Goal: Transaction & Acquisition: Purchase product/service

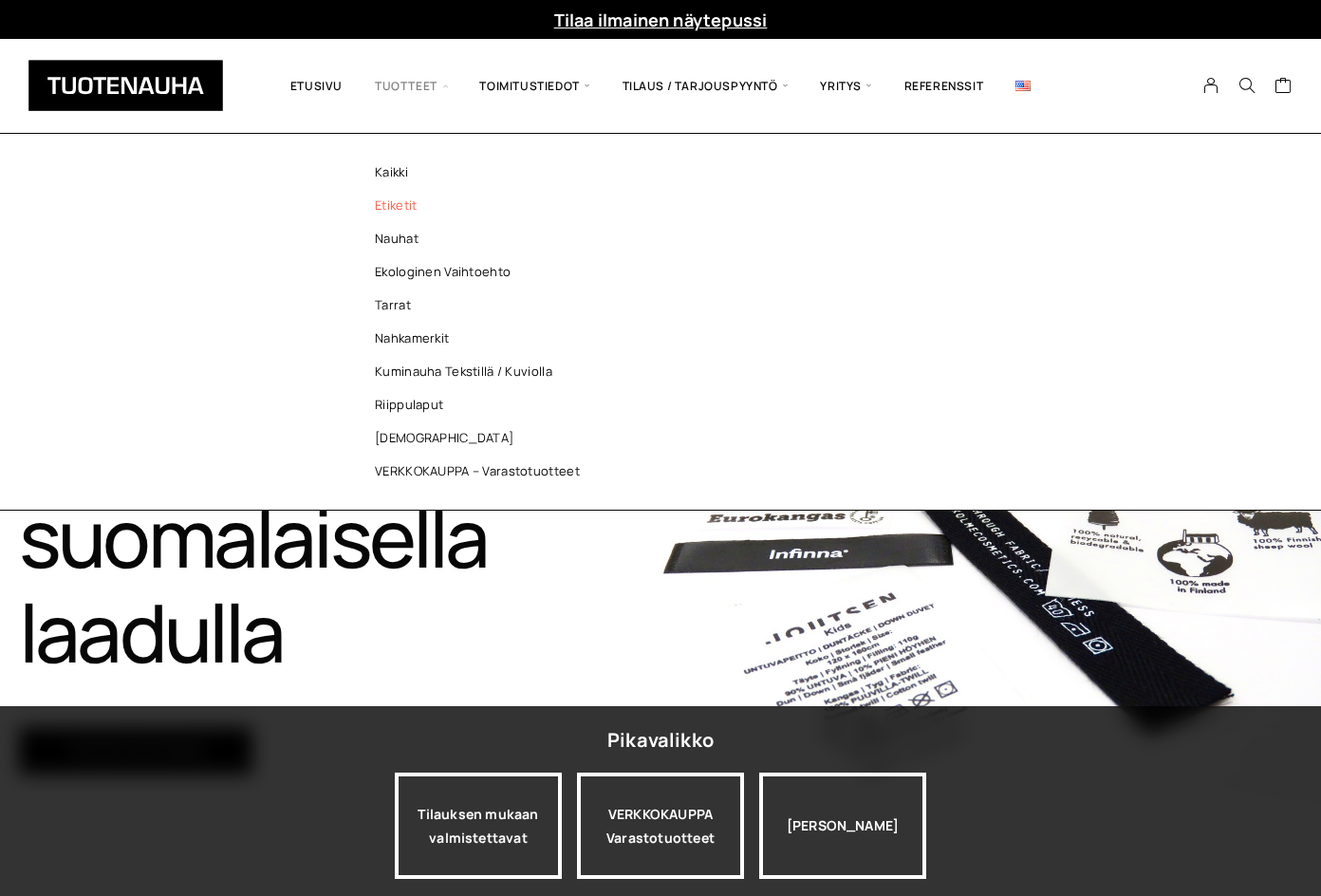
click at [430, 214] on link "Etiketit" at bounding box center [482, 205] width 275 height 33
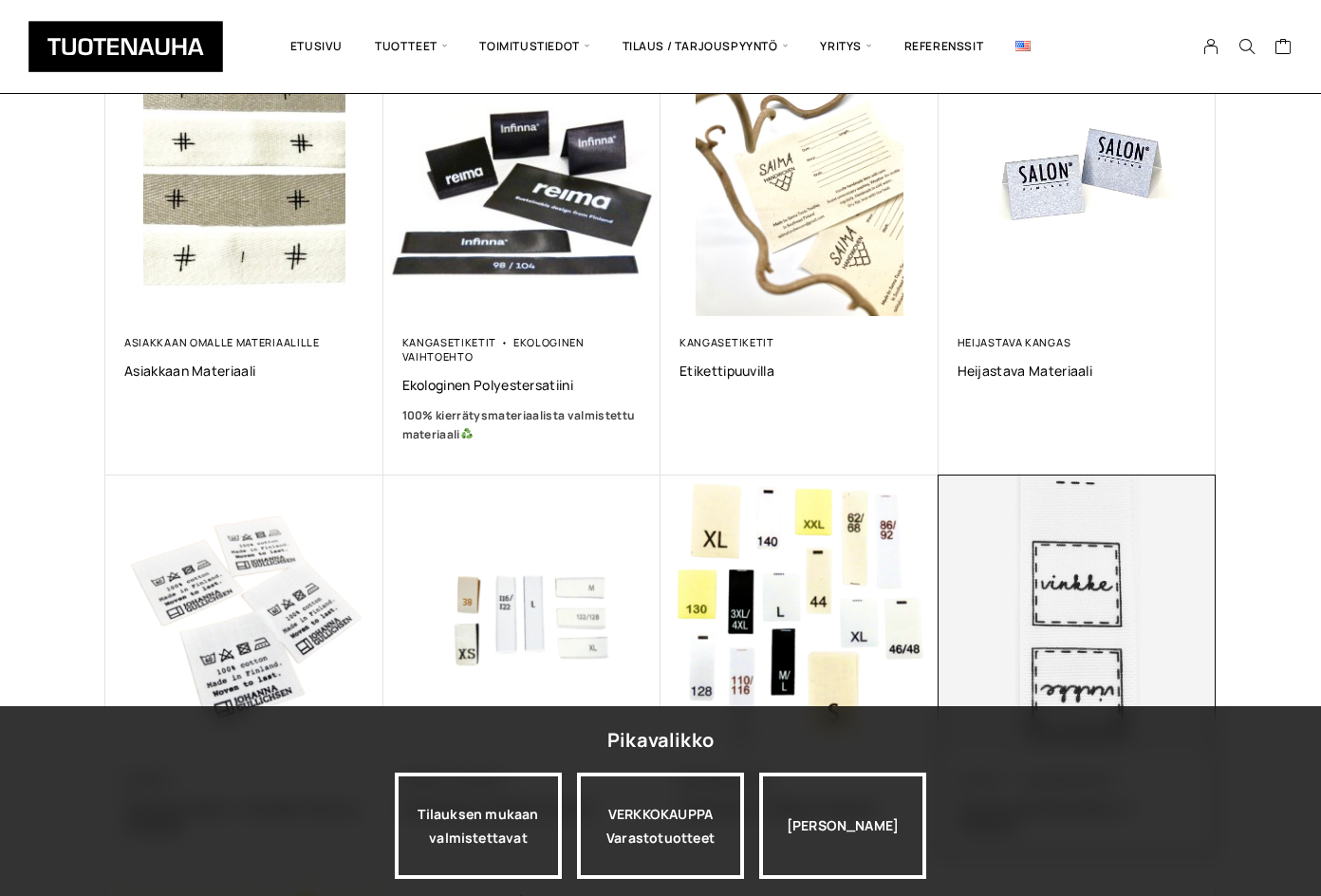
scroll to position [380, 0]
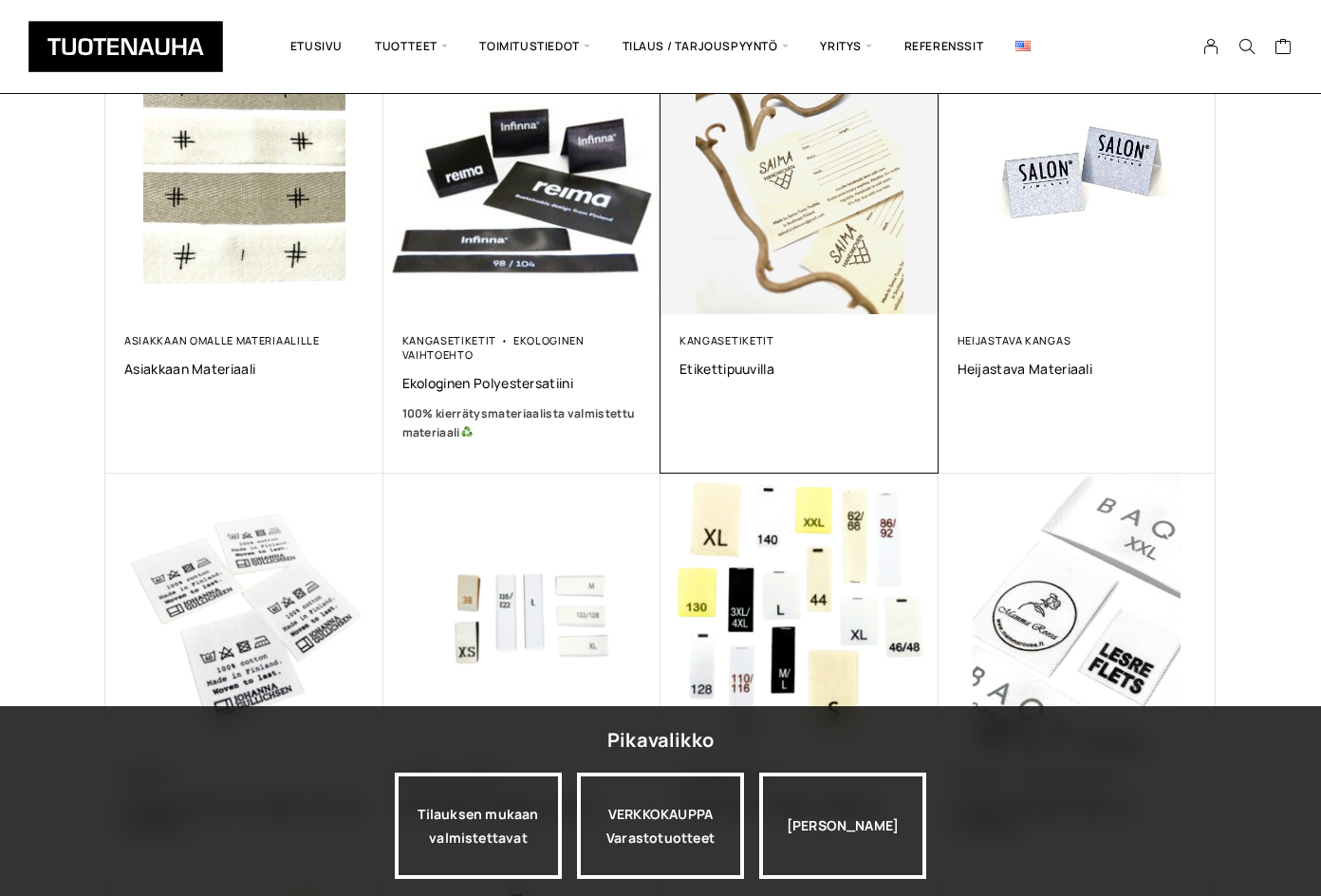
click at [829, 272] on img at bounding box center [800, 176] width 278 height 278
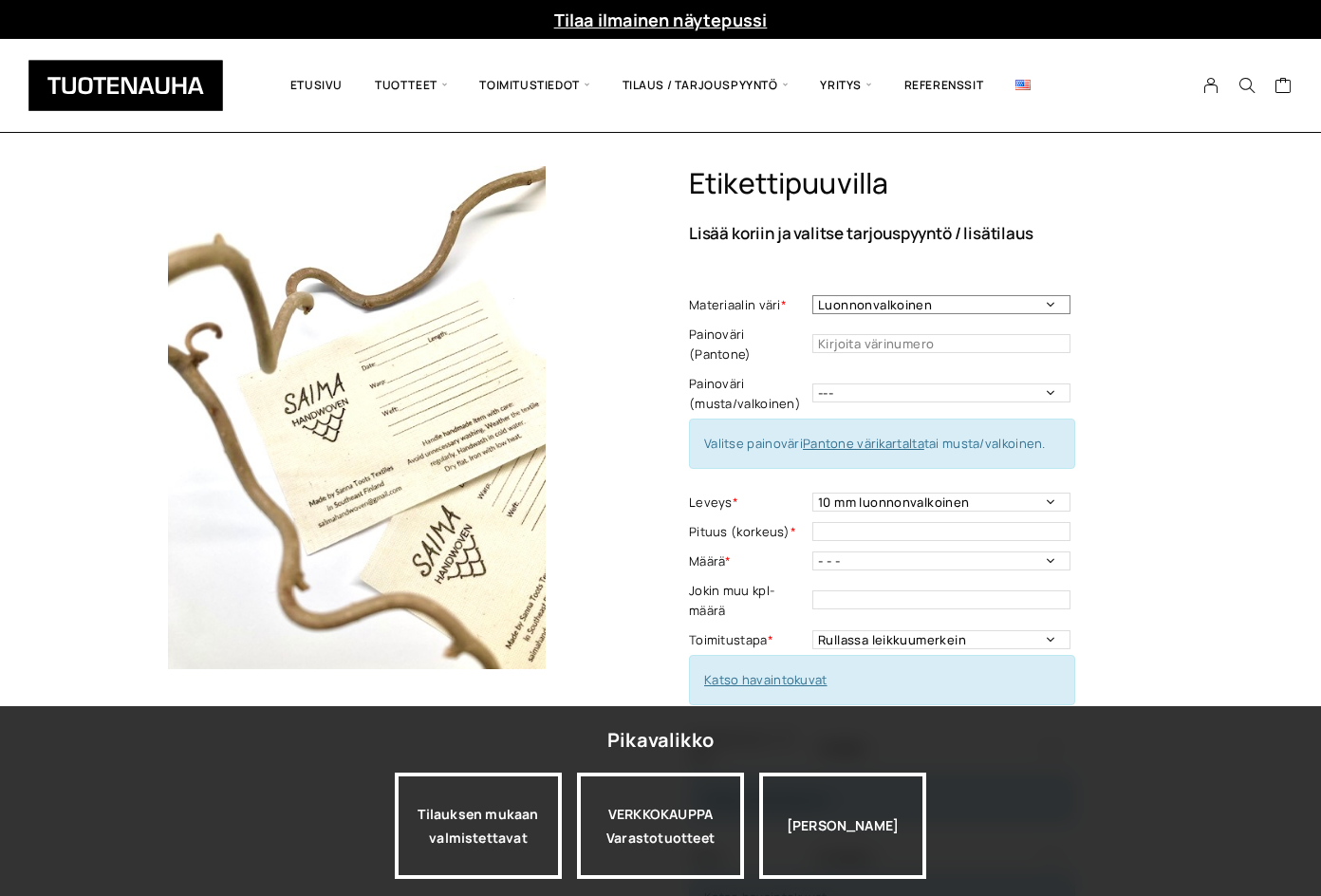
click at [855, 302] on select "Luonnonvalkoinen Valkoinen" at bounding box center [941, 304] width 258 height 19
drag, startPoint x: 855, startPoint y: 302, endPoint x: 714, endPoint y: 185, distance: 183.2
click at [855, 302] on select "Luonnonvalkoinen Valkoinen" at bounding box center [941, 304] width 258 height 19
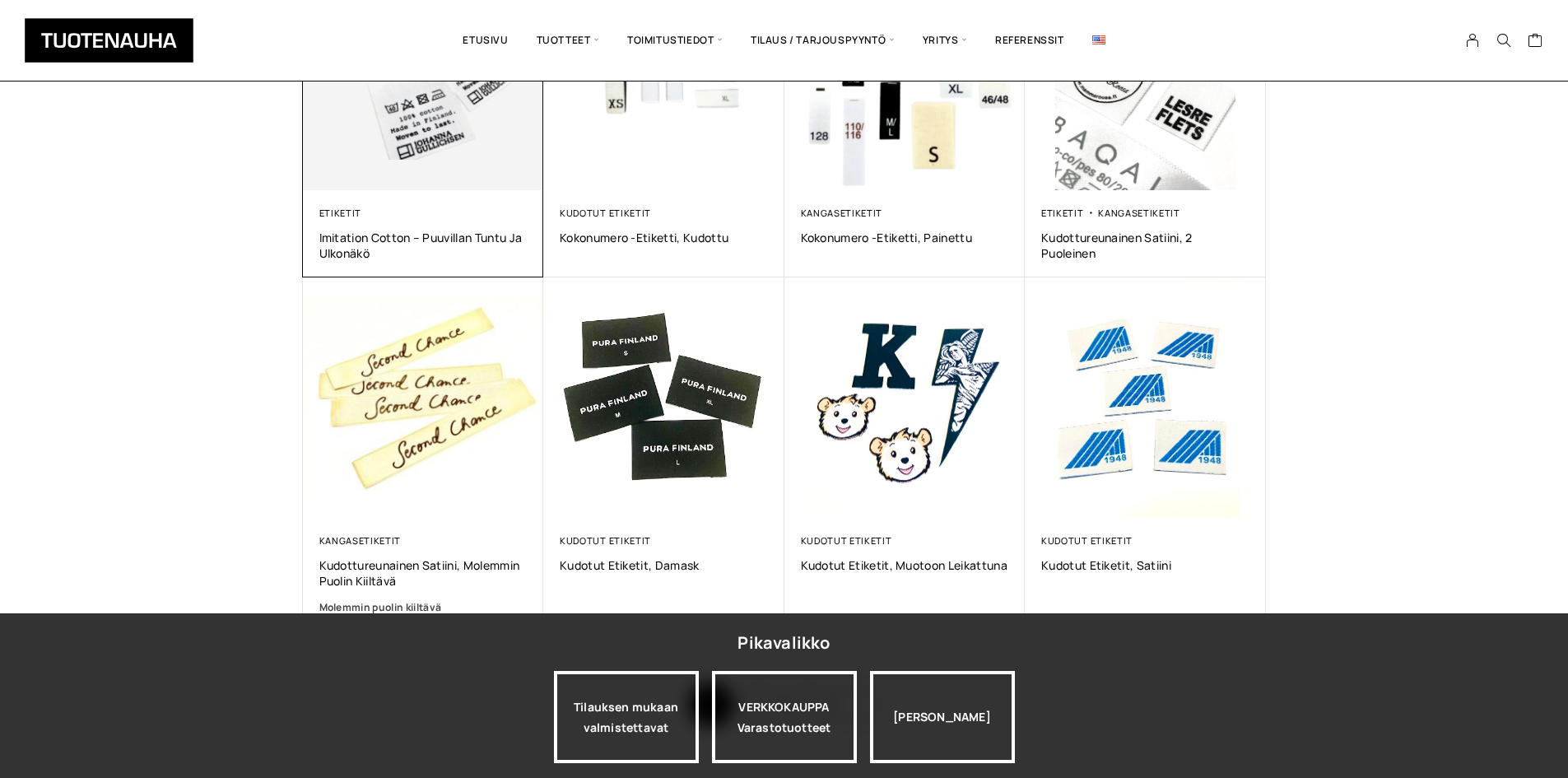
scroll to position [659, 0]
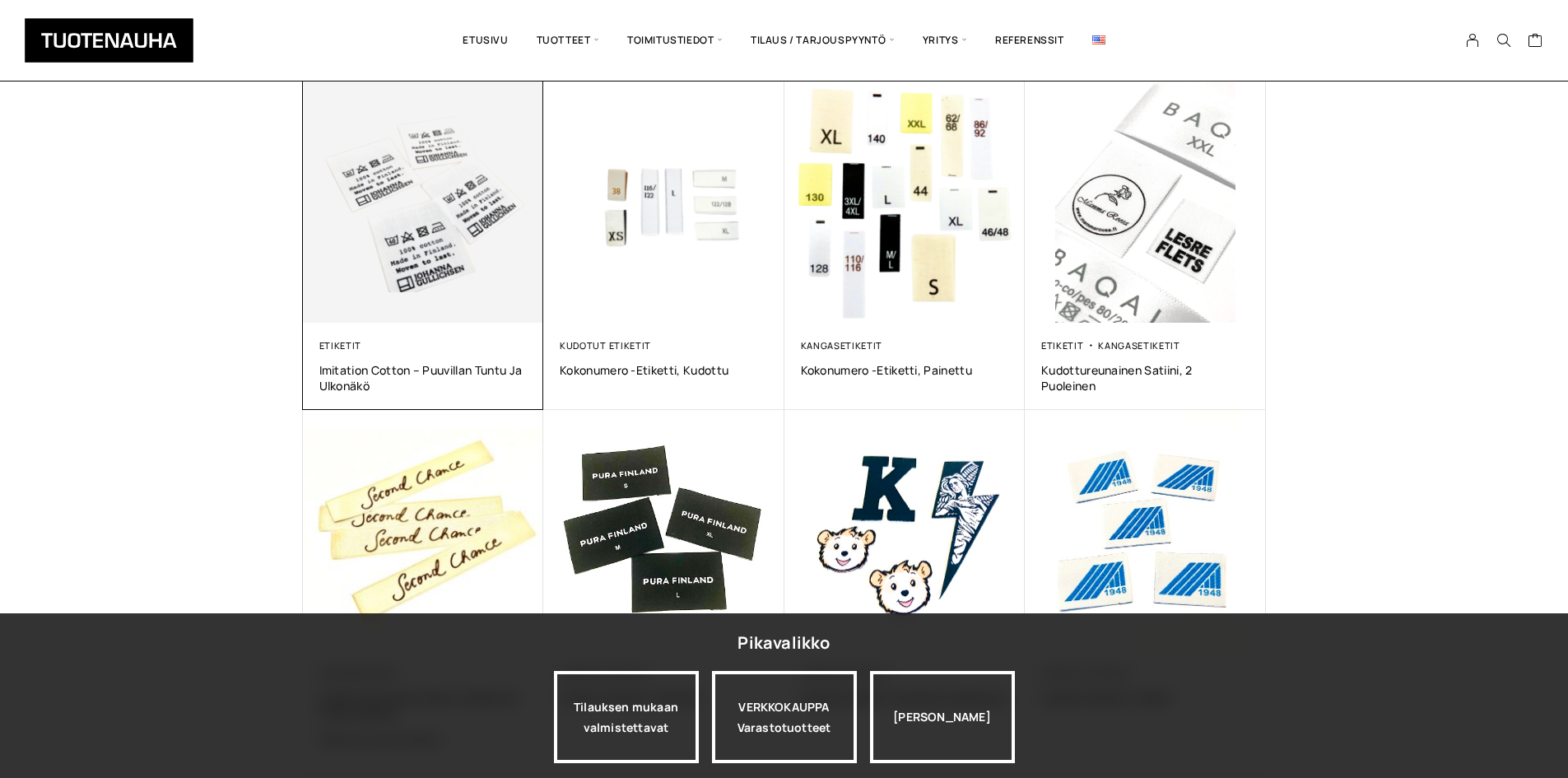
drag, startPoint x: 395, startPoint y: 227, endPoint x: 383, endPoint y: 227, distance: 12.0
click at [395, 227] on img at bounding box center [423, 201] width 241 height 241
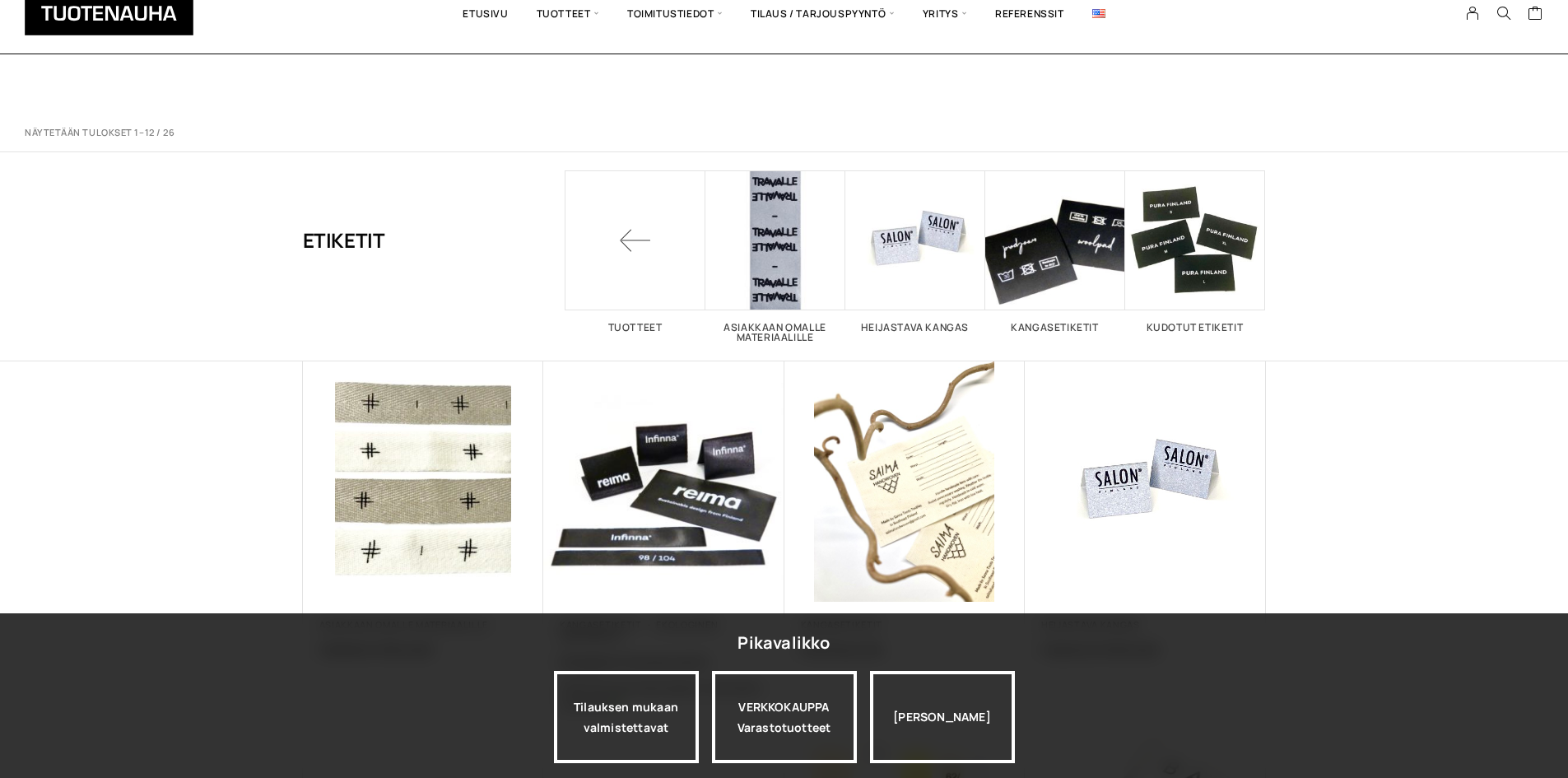
scroll to position [659, 0]
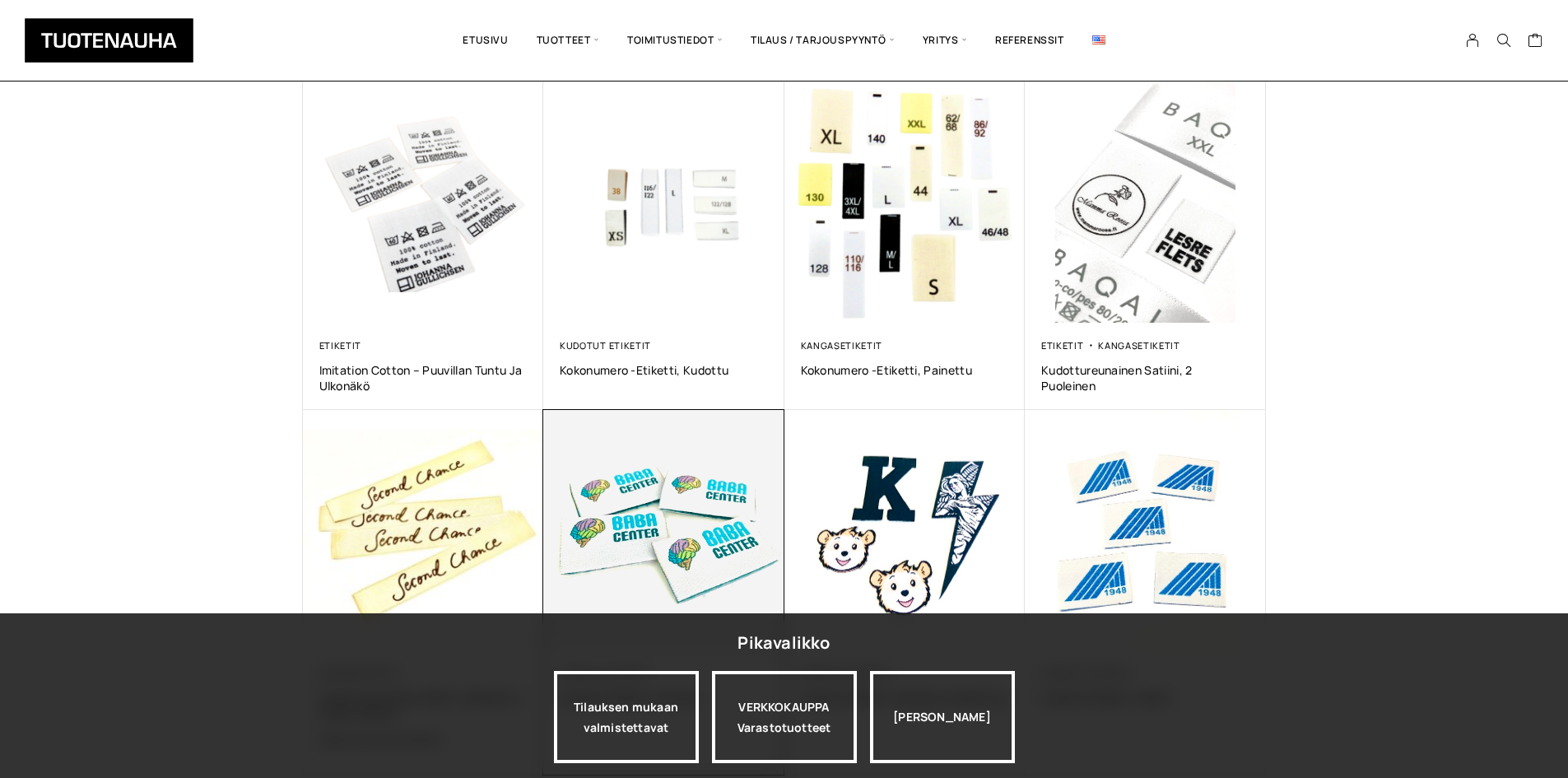
click at [730, 512] on img at bounding box center [664, 529] width 253 height 253
